Goal: Task Accomplishment & Management: Use online tool/utility

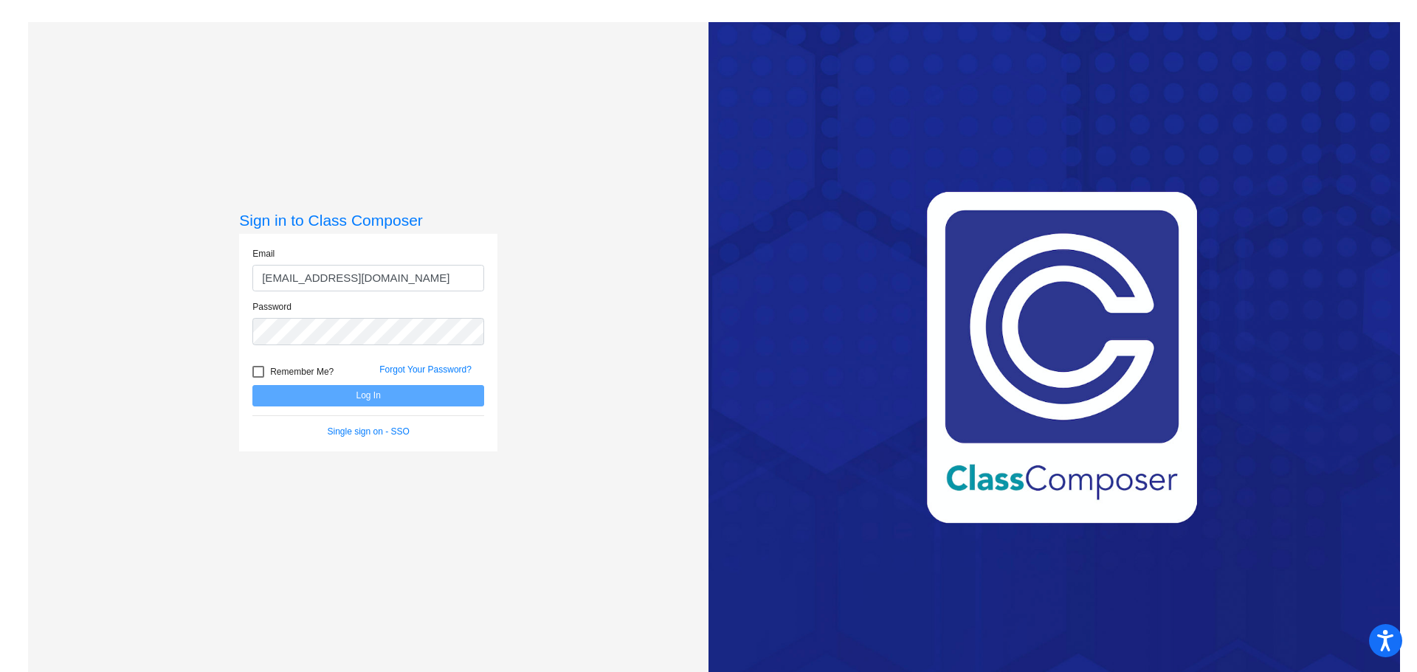
type input "[EMAIL_ADDRESS][DOMAIN_NAME]"
click at [297, 351] on div "Password" at bounding box center [368, 327] width 254 height 54
click at [252, 385] on button "Log In" at bounding box center [368, 395] width 232 height 21
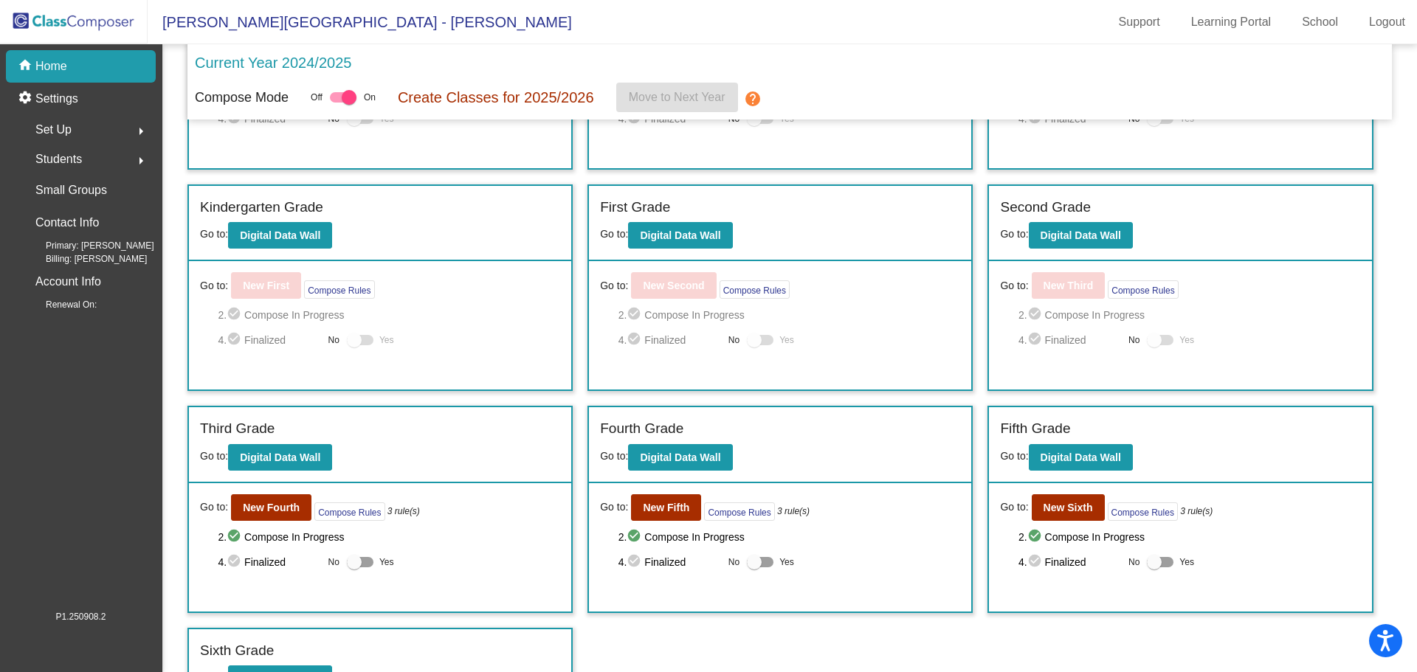
scroll to position [200, 0]
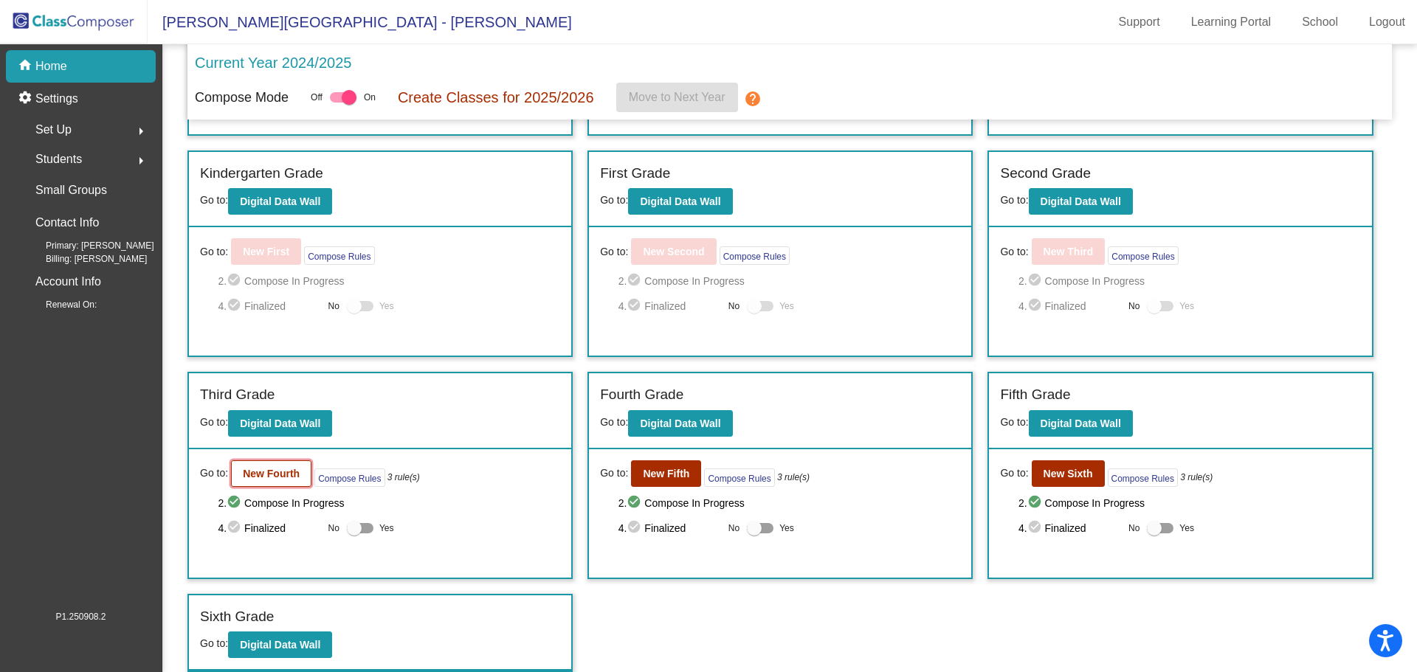
click at [276, 471] on b "New Fourth" at bounding box center [271, 474] width 57 height 12
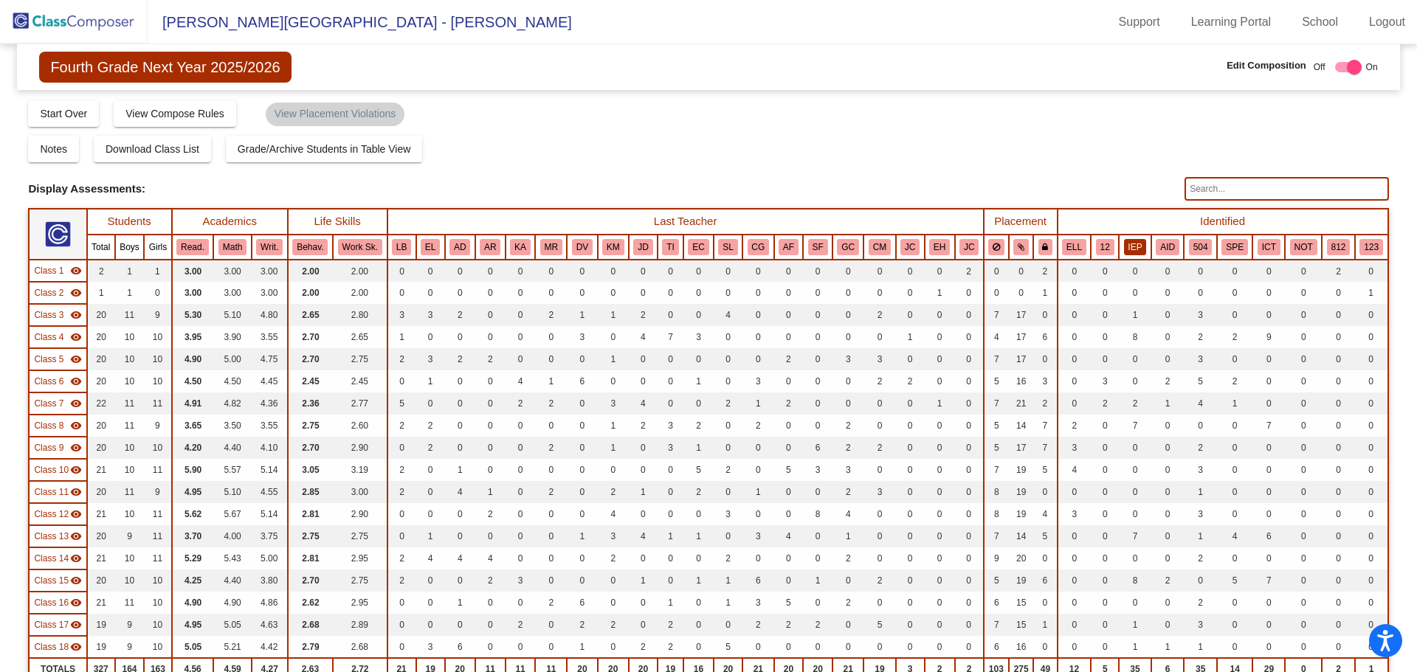
click at [1126, 251] on button "IEP" at bounding box center [1135, 247] width 23 height 16
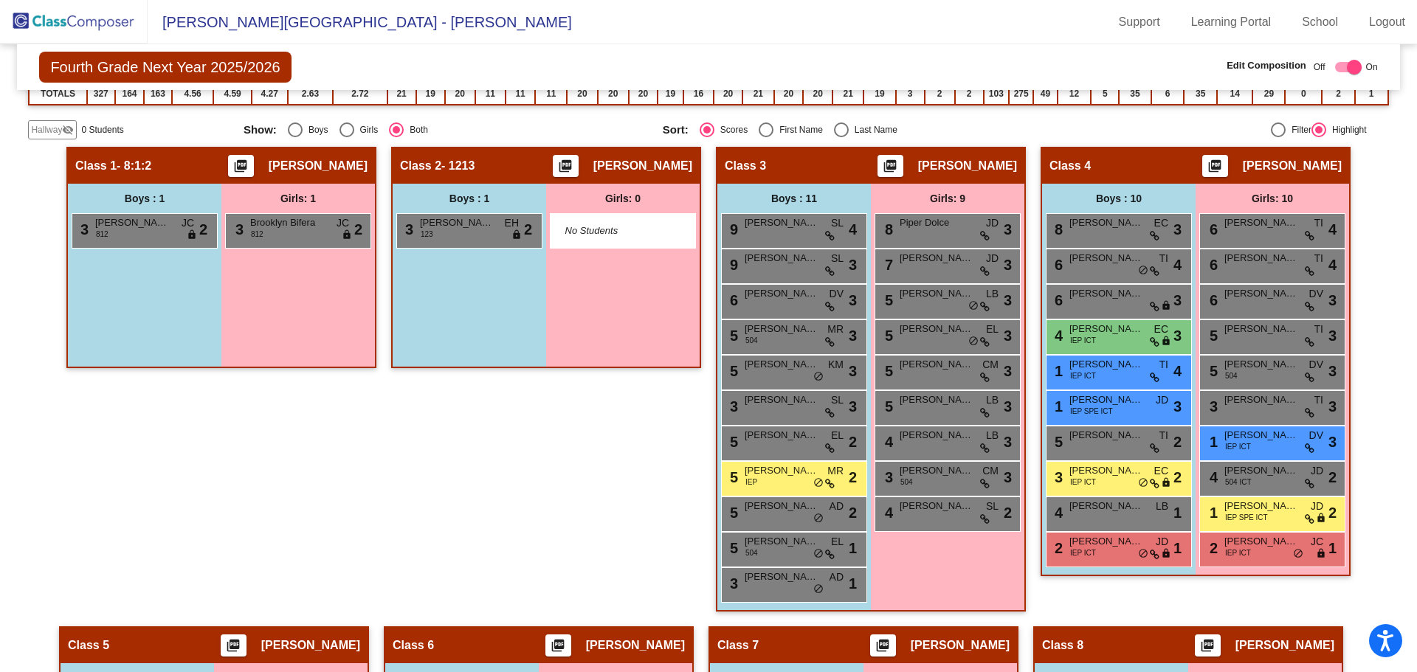
scroll to position [586, 0]
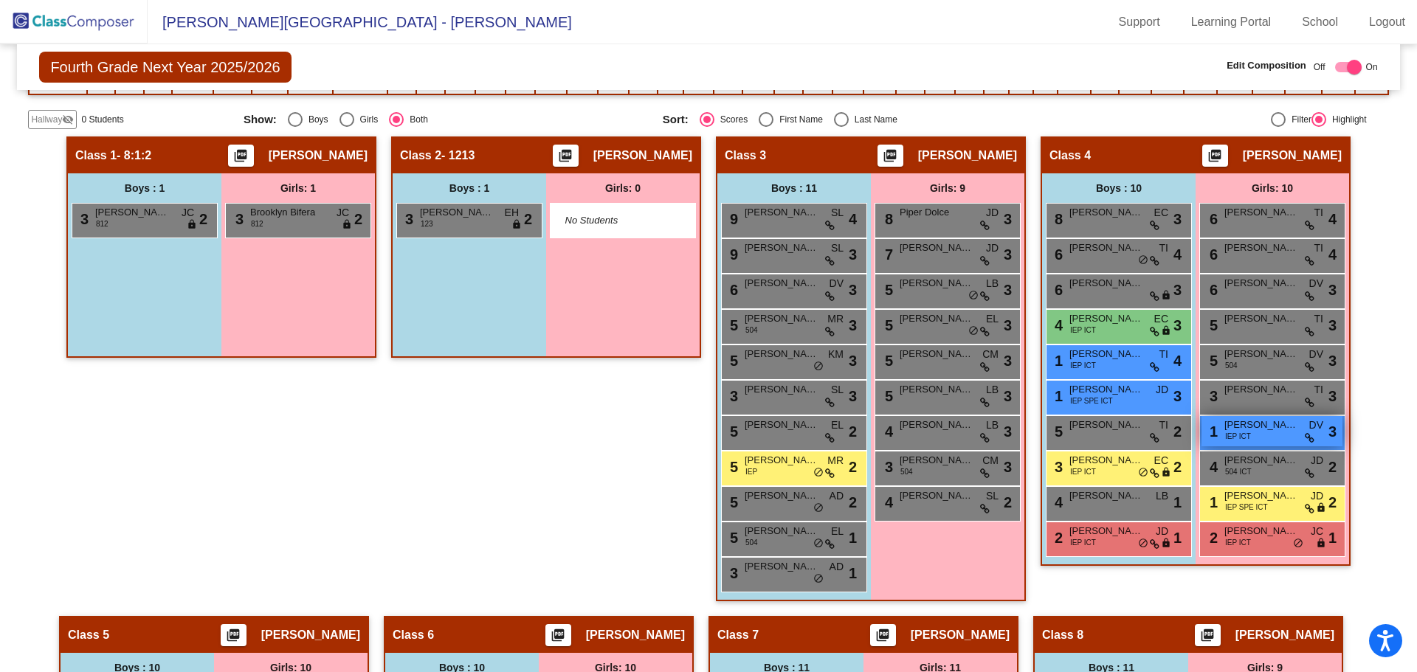
click at [1274, 432] on div "1 [PERSON_NAME] IEP ICT DV lock do_not_disturb_alt 3" at bounding box center [1271, 431] width 141 height 30
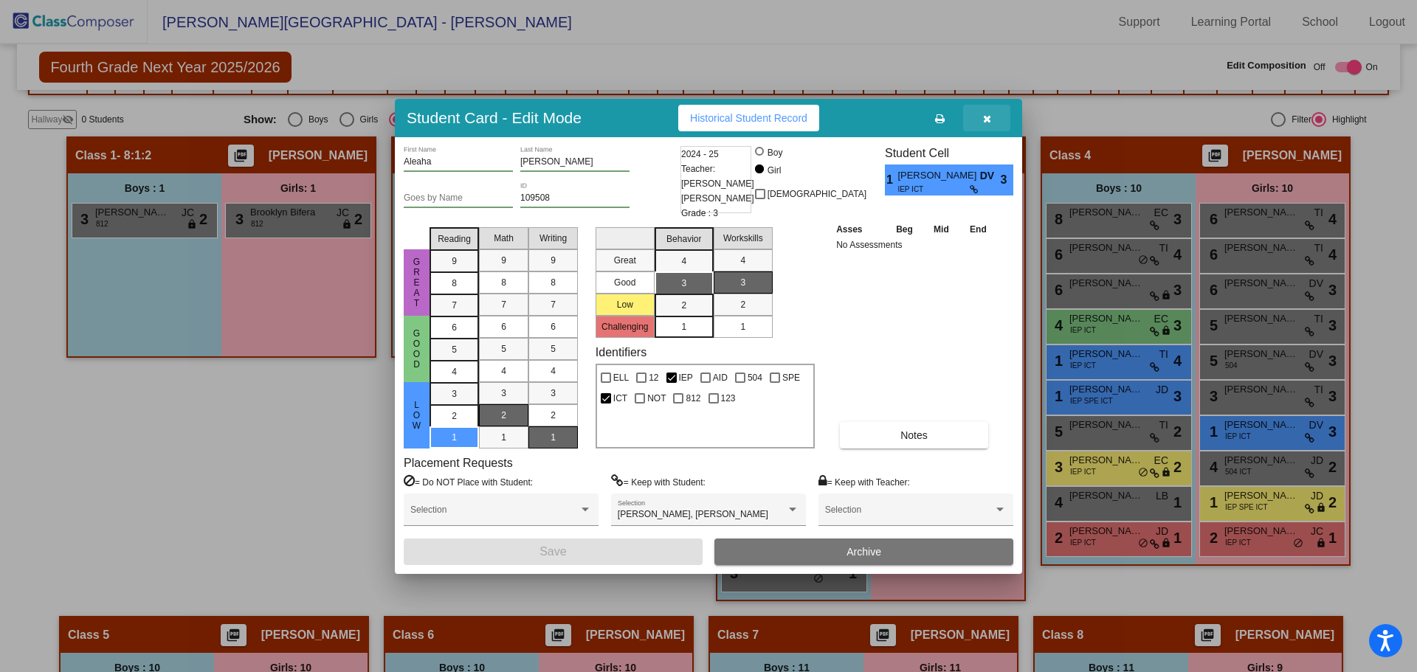
click at [985, 113] on button "button" at bounding box center [986, 118] width 47 height 27
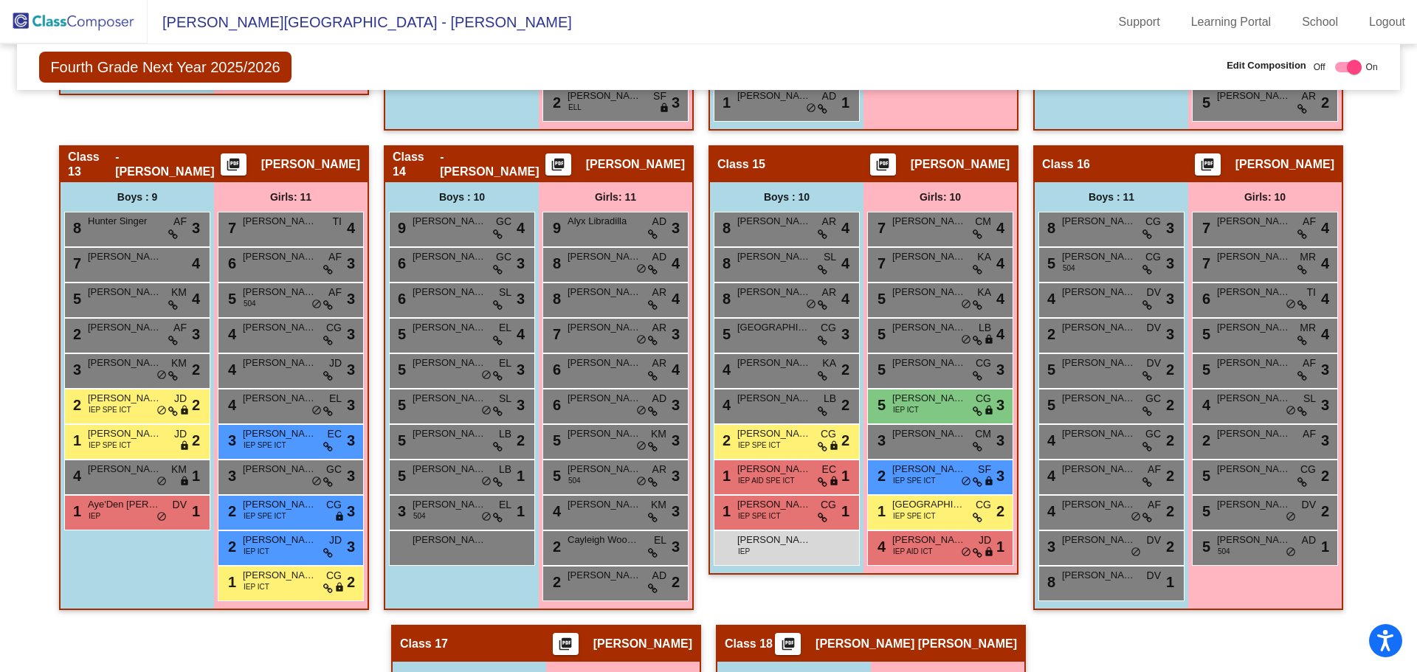
scroll to position [2020, 0]
